Goal: Check status: Check status

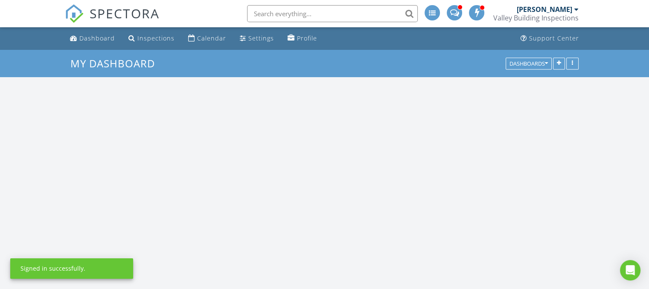
scroll to position [790, 662]
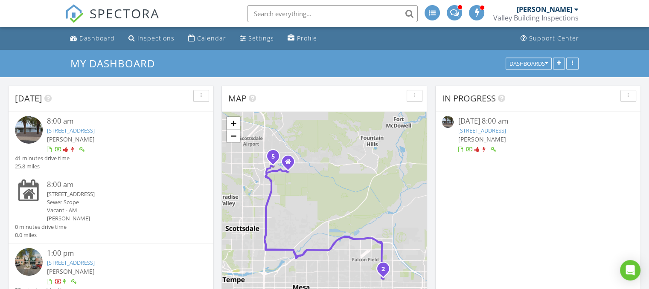
click at [31, 127] on img at bounding box center [29, 130] width 28 height 28
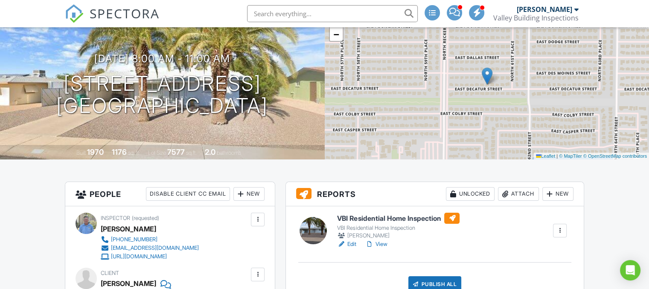
scroll to position [85, 0]
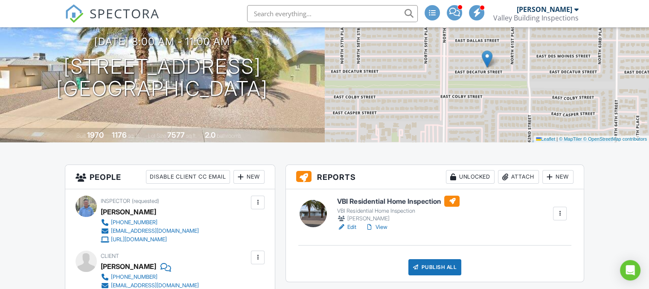
click at [384, 227] on link "View" at bounding box center [376, 227] width 22 height 9
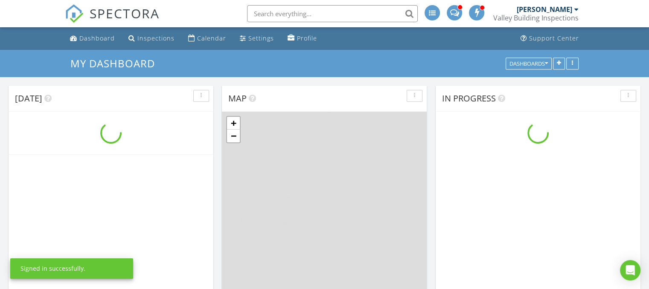
scroll to position [790, 662]
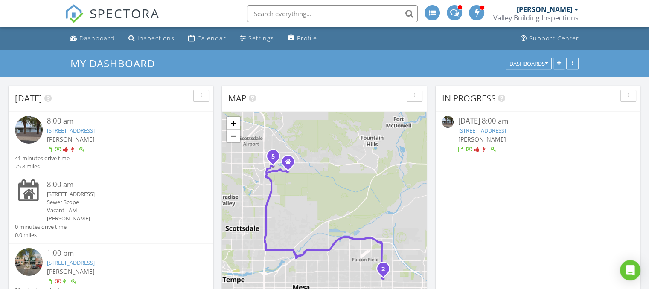
drag, startPoint x: 32, startPoint y: 128, endPoint x: 26, endPoint y: 132, distance: 7.6
click at [26, 132] on img at bounding box center [29, 130] width 28 height 28
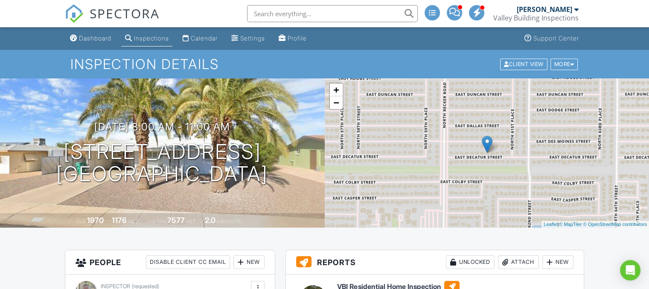
drag, startPoint x: 650, startPoint y: 285, endPoint x: 473, endPoint y: 241, distance: 182.4
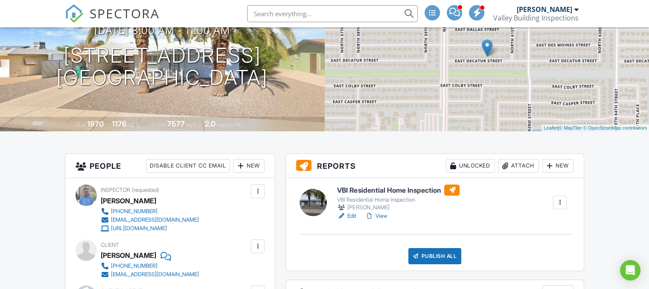
scroll to position [108, 0]
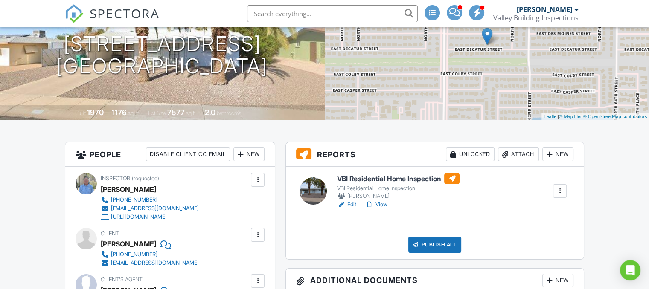
click at [387, 204] on link "View" at bounding box center [376, 205] width 22 height 9
